Goal: Transaction & Acquisition: Download file/media

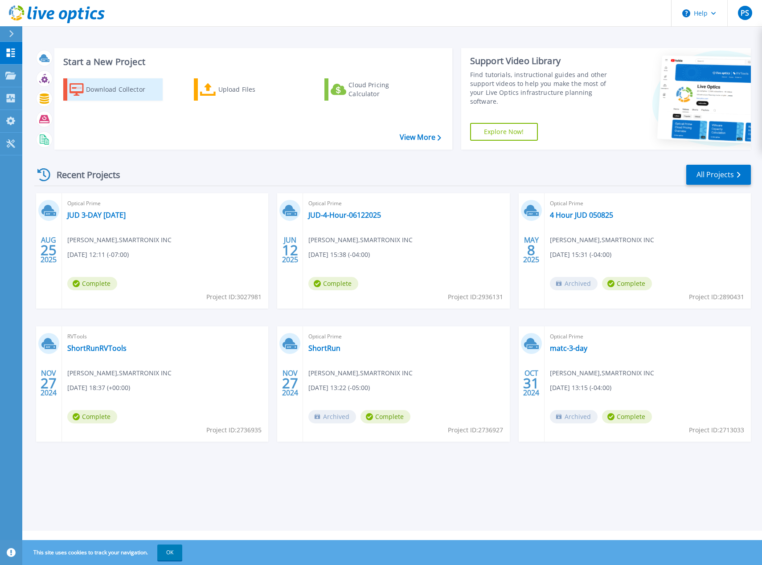
click at [109, 92] on div "Download Collector" at bounding box center [121, 90] width 71 height 18
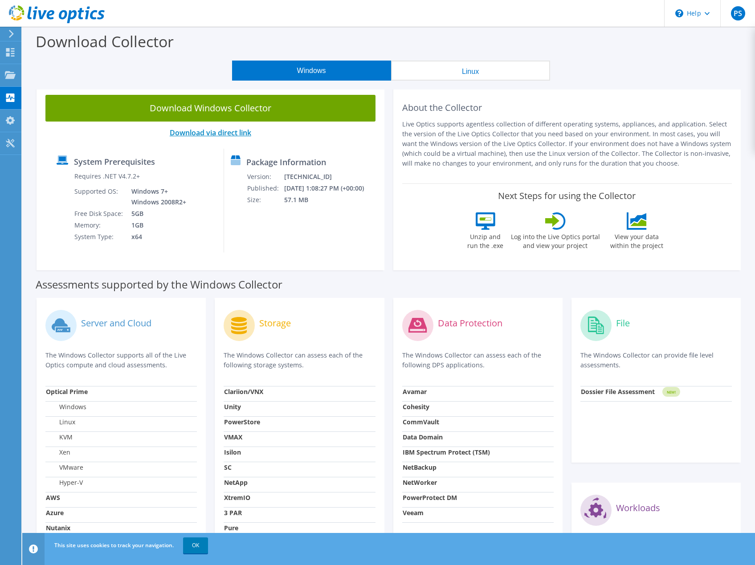
click at [214, 130] on link "Download via direct link" at bounding box center [211, 133] width 82 height 10
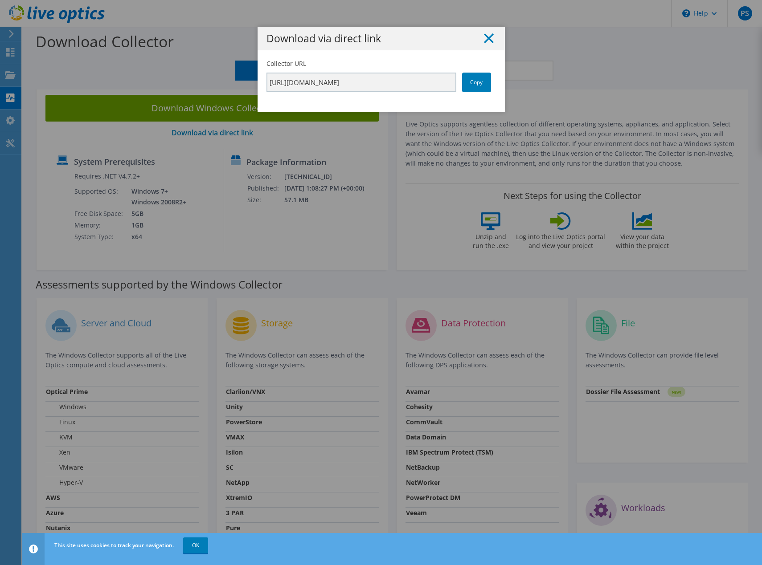
click at [484, 37] on line at bounding box center [488, 38] width 9 height 9
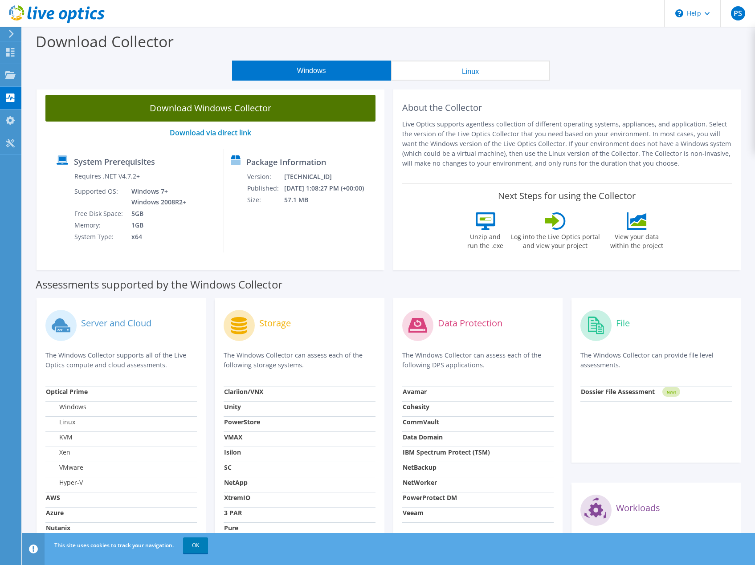
click at [199, 108] on link "Download Windows Collector" at bounding box center [210, 108] width 330 height 27
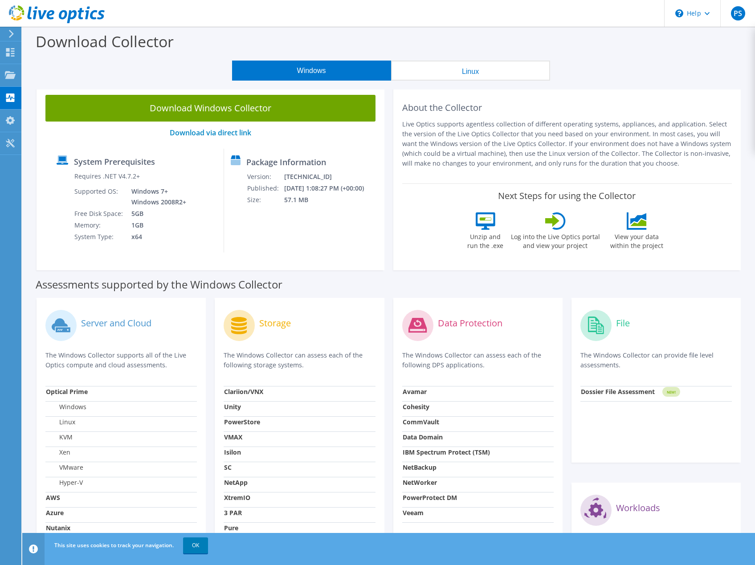
click at [539, 127] on p "Live Optics supports agentless collection of different operating systems, appli…" at bounding box center [567, 143] width 330 height 49
